Goal: Information Seeking & Learning: Learn about a topic

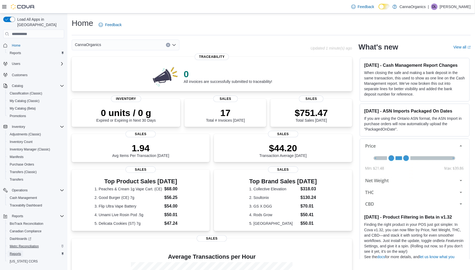
drag, startPoint x: 15, startPoint y: 247, endPoint x: 9, endPoint y: 242, distance: 7.4
click at [15, 252] on span "Reports" at bounding box center [15, 254] width 11 height 4
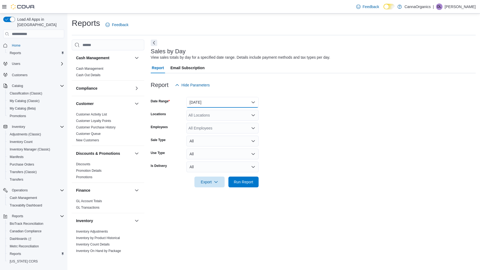
click at [198, 101] on button "[DATE]" at bounding box center [222, 102] width 72 height 11
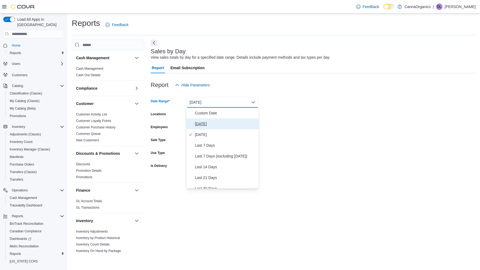
click at [202, 124] on span "[DATE]" at bounding box center [225, 124] width 61 height 6
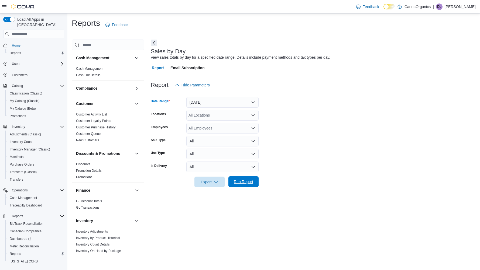
click at [244, 180] on span "Run Report" at bounding box center [243, 181] width 19 height 5
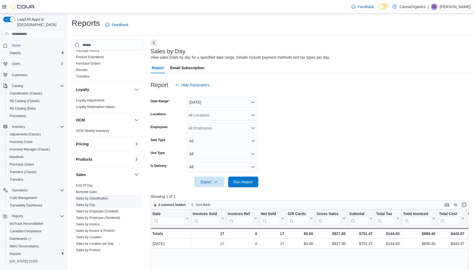
scroll to position [239, 0]
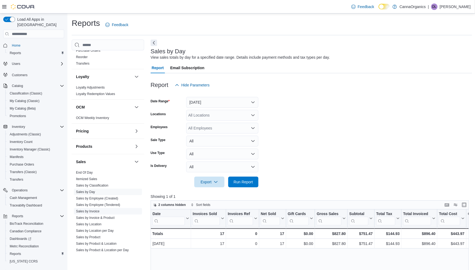
click at [93, 210] on span "Sales by Invoice" at bounding box center [87, 212] width 23 height 4
click at [93, 211] on link "Sales by Invoice" at bounding box center [87, 212] width 23 height 4
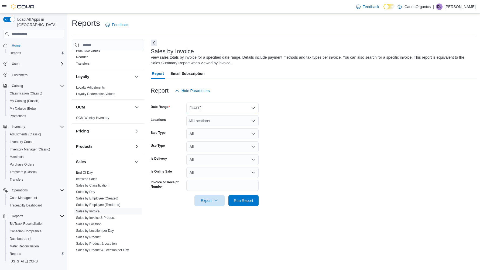
click at [228, 105] on button "[DATE]" at bounding box center [222, 108] width 72 height 11
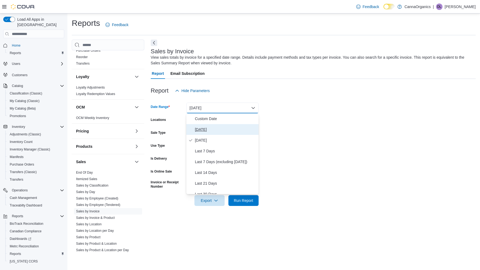
click at [196, 127] on span "[DATE]" at bounding box center [225, 129] width 61 height 6
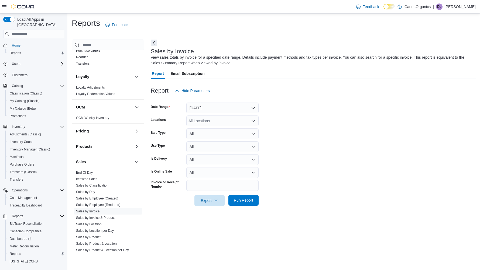
click at [246, 201] on span "Run Report" at bounding box center [243, 200] width 19 height 5
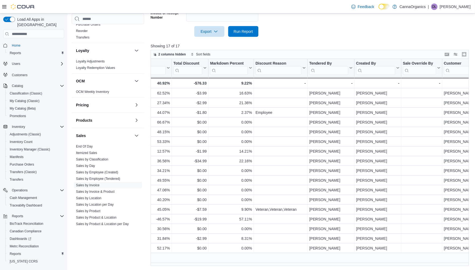
scroll to position [0, 455]
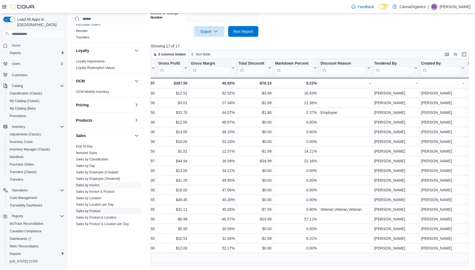
click at [94, 211] on link "Sales by Product" at bounding box center [88, 212] width 25 height 4
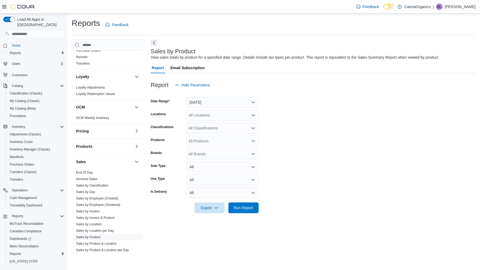
click at [254, 128] on icon "Open list of options" at bounding box center [253, 128] width 4 height 4
click at [210, 145] on div "Flower" at bounding box center [223, 145] width 66 height 5
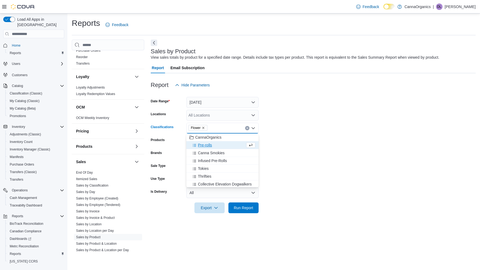
click at [210, 145] on span "Pre-rolls" at bounding box center [205, 145] width 14 height 5
click at [210, 145] on span "Canna Smokies" at bounding box center [211, 145] width 27 height 5
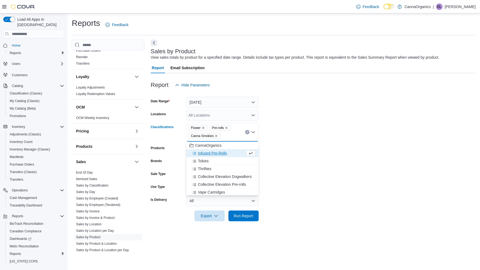
click at [210, 151] on span "Infused Pre-Rolls" at bounding box center [212, 153] width 29 height 5
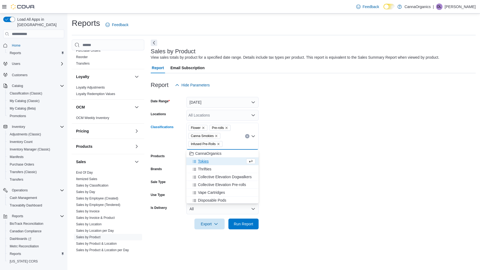
click at [210, 159] on div "Tokies" at bounding box center [218, 161] width 56 height 5
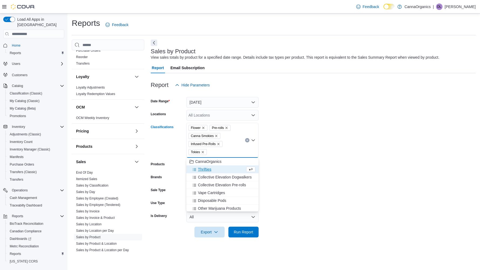
click at [209, 169] on span "Thrifties" at bounding box center [204, 169] width 13 height 5
click at [211, 175] on span "Collective Elevation Pre-rolls" at bounding box center [222, 177] width 48 height 5
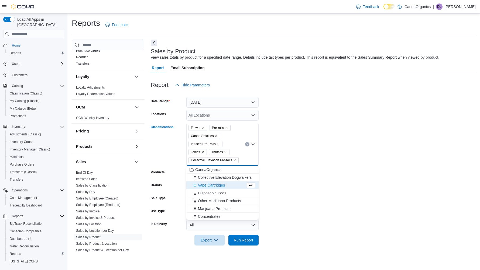
click at [214, 175] on span "Collective Elevation Dogwalkers" at bounding box center [225, 177] width 54 height 5
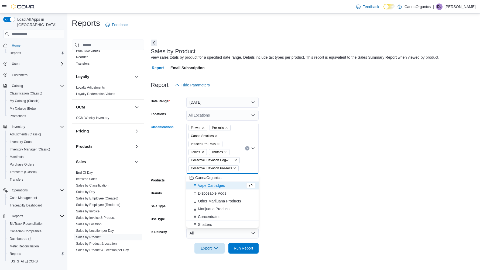
click at [214, 186] on span "Vape Cartridges" at bounding box center [211, 185] width 27 height 5
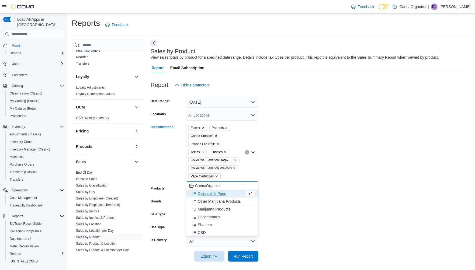
click at [213, 192] on span "Disposable Pods" at bounding box center [212, 193] width 28 height 5
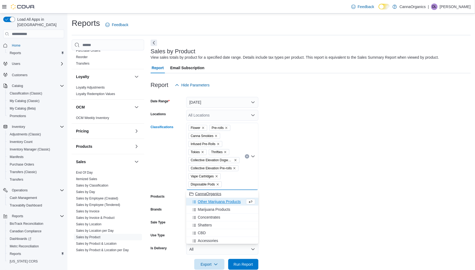
click at [215, 200] on span "Other Marijuana Products" at bounding box center [219, 201] width 43 height 5
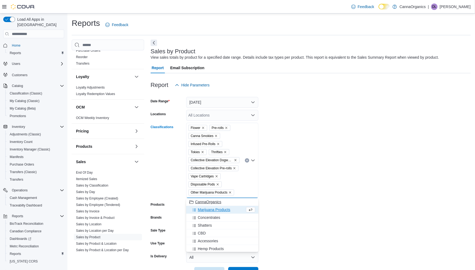
click at [217, 209] on span "Marijuana Products" at bounding box center [214, 209] width 33 height 5
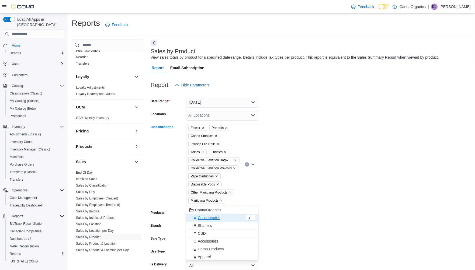
drag, startPoint x: 217, startPoint y: 217, endPoint x: 216, endPoint y: 222, distance: 4.4
click at [217, 219] on span "Concentrates" at bounding box center [209, 217] width 22 height 5
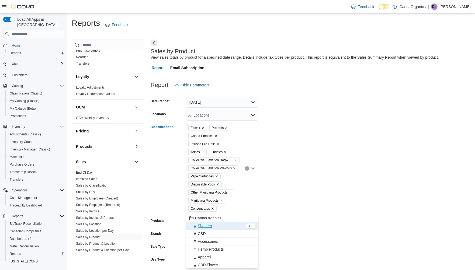
click at [214, 224] on div "Shatters" at bounding box center [218, 226] width 56 height 5
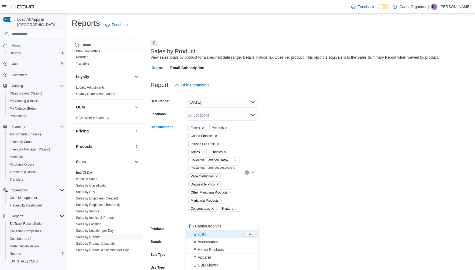
scroll to position [16, 0]
click at [215, 255] on span "Collective Elevation Infused Dogwalkers" at bounding box center [231, 256] width 67 height 5
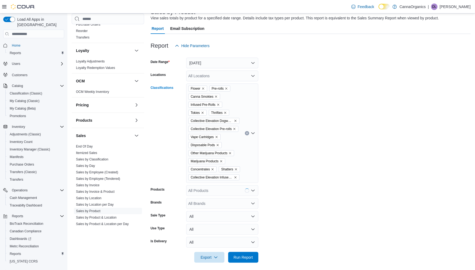
scroll to position [42, 0]
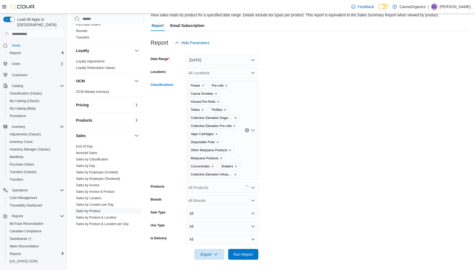
click at [253, 130] on icon "Open list of options" at bounding box center [253, 130] width 4 height 4
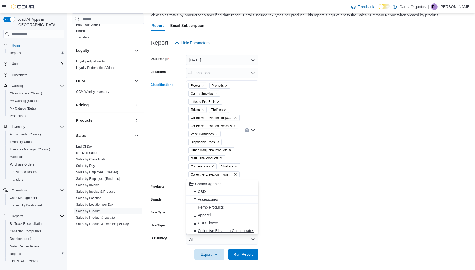
click at [222, 231] on span "Collective Elevation Concentrates" at bounding box center [226, 230] width 56 height 5
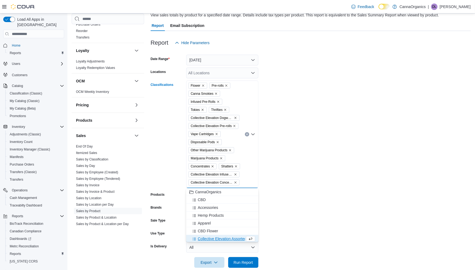
scroll to position [1, 0]
click at [228, 238] on span "Collective Elevation Assorted Edibles" at bounding box center [229, 238] width 62 height 5
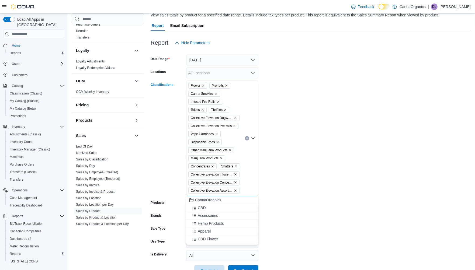
click at [330, 191] on form "Date Range [DATE] Locations All Locations Classifications Flower Pre-rolls Cann…" at bounding box center [311, 162] width 320 height 228
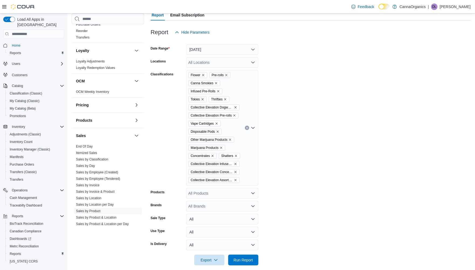
scroll to position [59, 0]
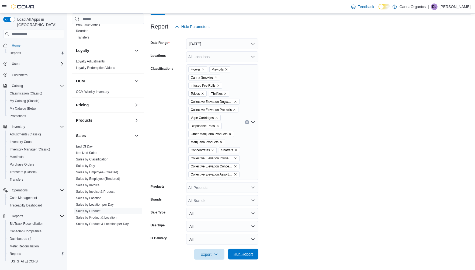
click at [242, 255] on span "Run Report" at bounding box center [243, 254] width 19 height 5
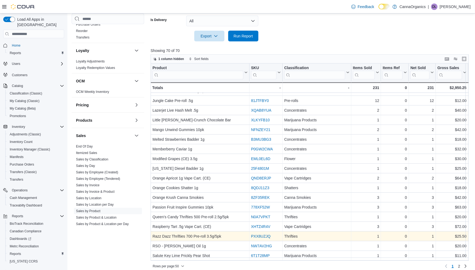
scroll to position [282, 0]
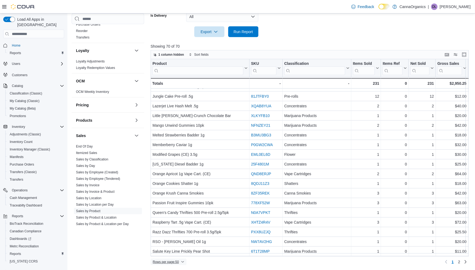
click at [177, 260] on span "Rows per page : 50" at bounding box center [166, 262] width 26 height 4
click at [174, 253] on span "100 rows" at bounding box center [175, 251] width 17 height 4
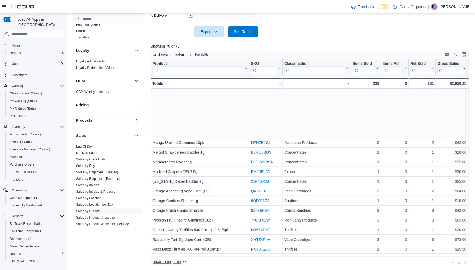
scroll to position [245, 0]
